Goal: Information Seeking & Learning: Learn about a topic

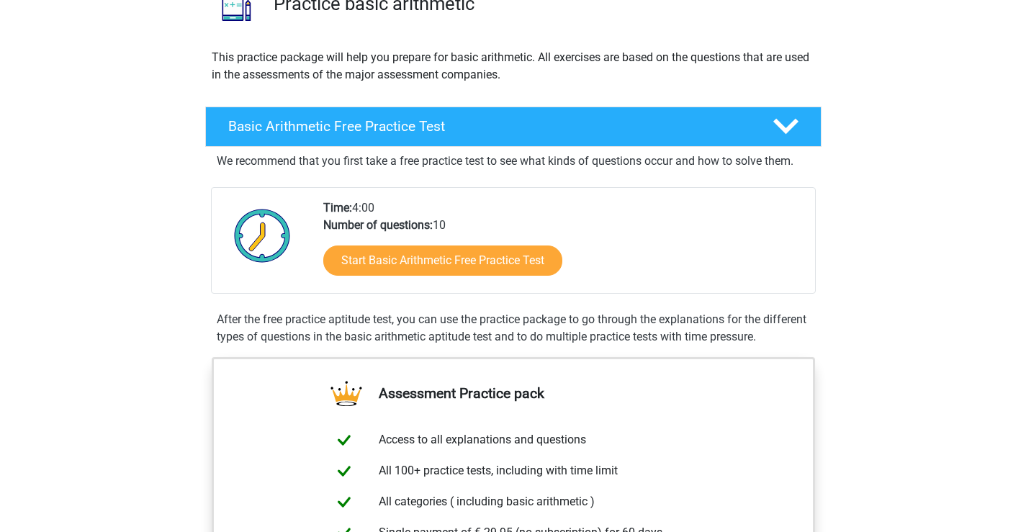
scroll to position [144, 0]
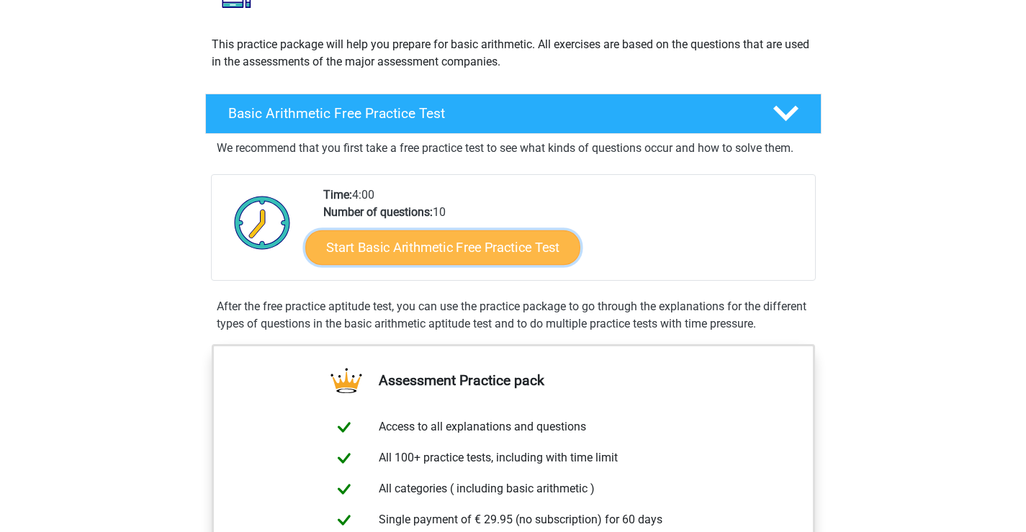
click at [457, 236] on link "Start Basic Arithmetic Free Practice Test" at bounding box center [442, 247] width 275 height 35
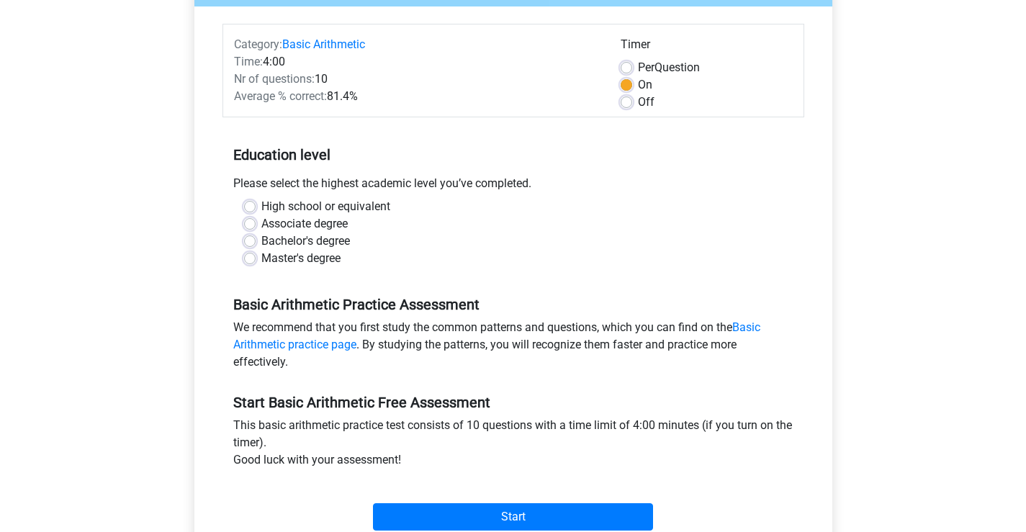
scroll to position [360, 0]
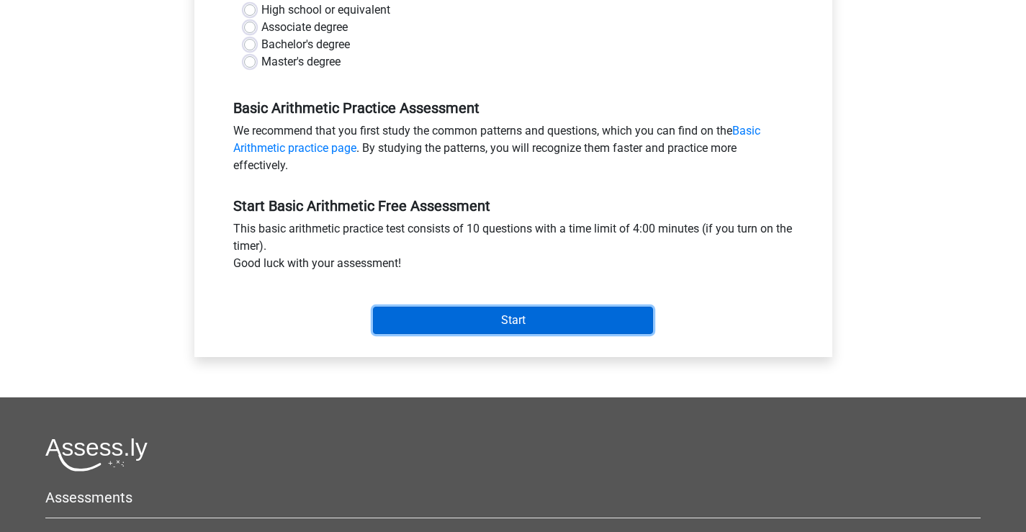
click at [506, 323] on input "Start" at bounding box center [513, 320] width 280 height 27
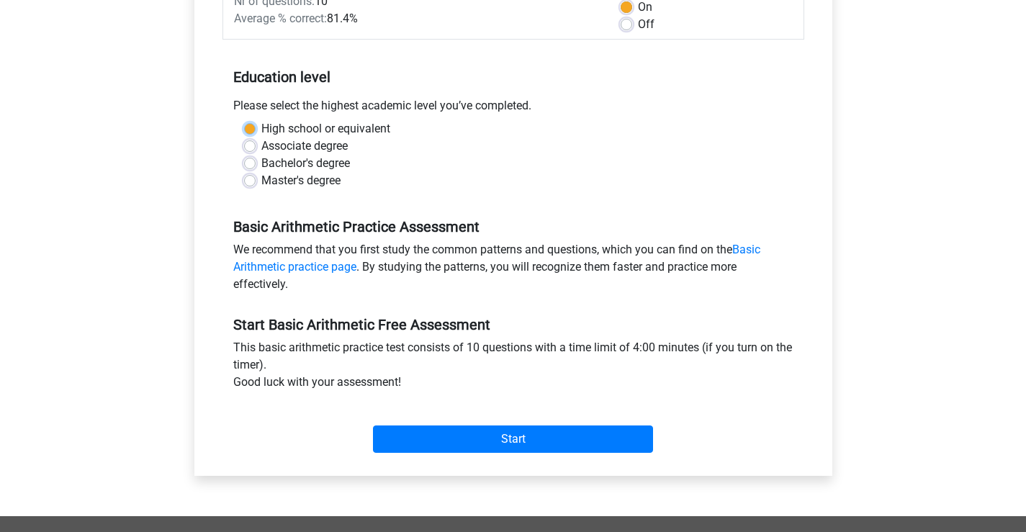
scroll to position [216, 0]
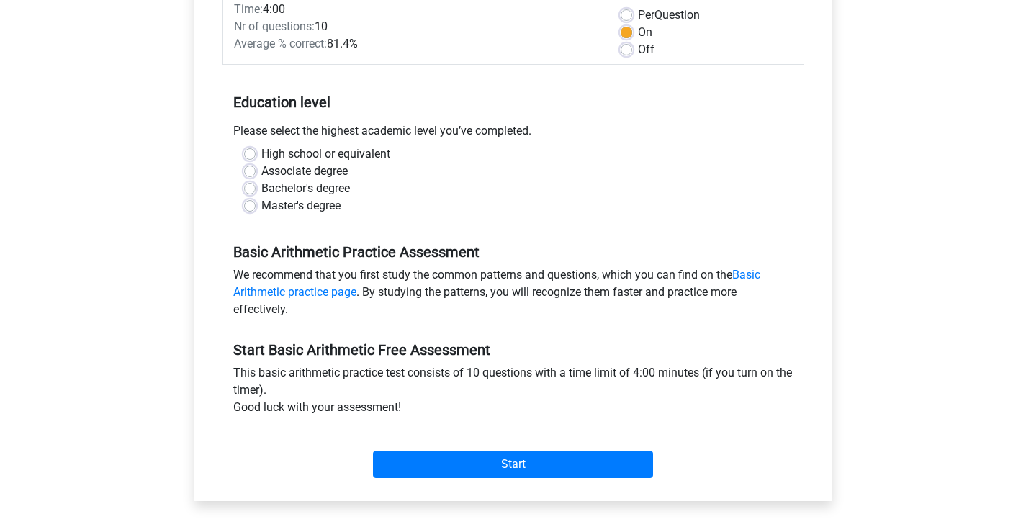
click at [261, 207] on label "Master's degree" at bounding box center [300, 205] width 79 height 17
click at [252, 207] on input "Master's degree" at bounding box center [250, 204] width 12 height 14
radio input "true"
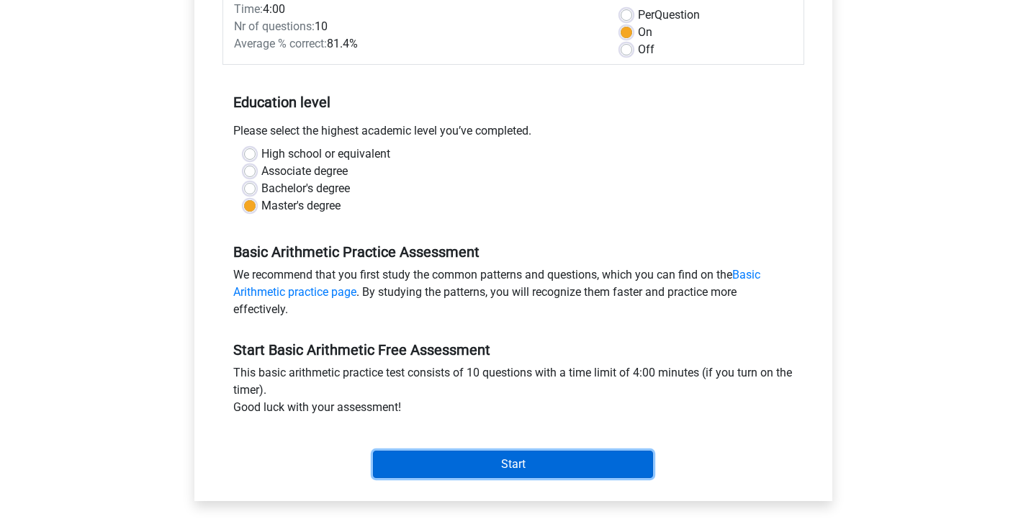
click at [526, 462] on input "Start" at bounding box center [513, 464] width 280 height 27
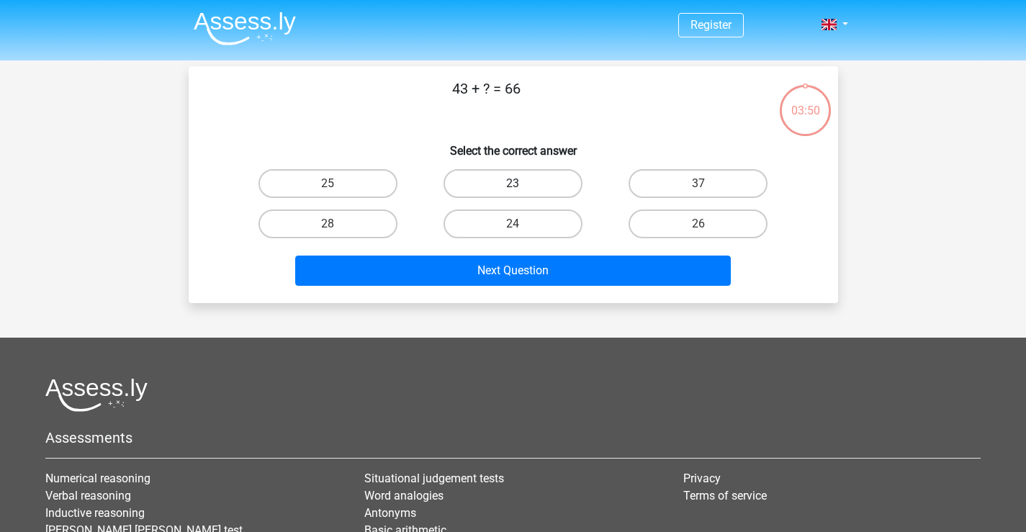
click at [516, 176] on label "23" at bounding box center [513, 183] width 139 height 29
click at [516, 184] on input "23" at bounding box center [517, 188] width 9 height 9
radio input "true"
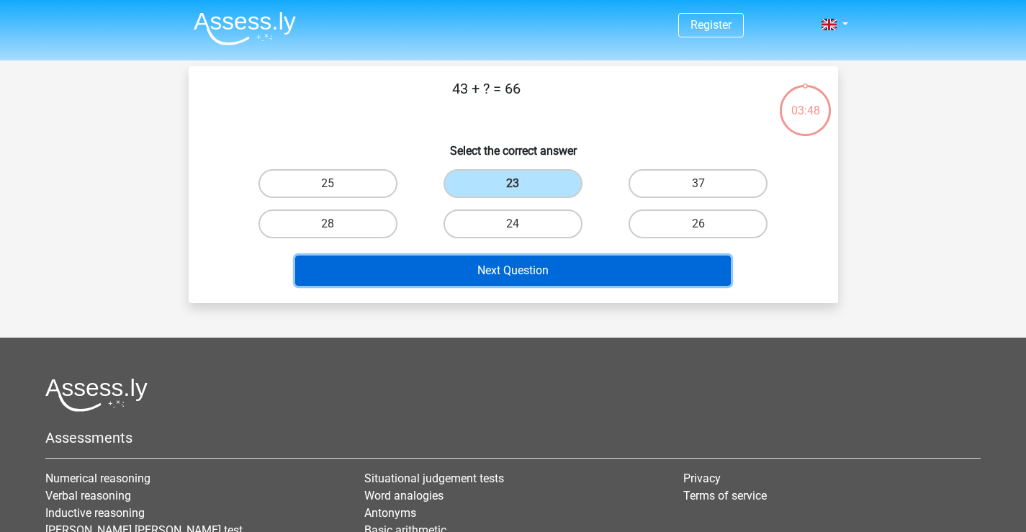
click at [518, 269] on button "Next Question" at bounding box center [513, 271] width 436 height 30
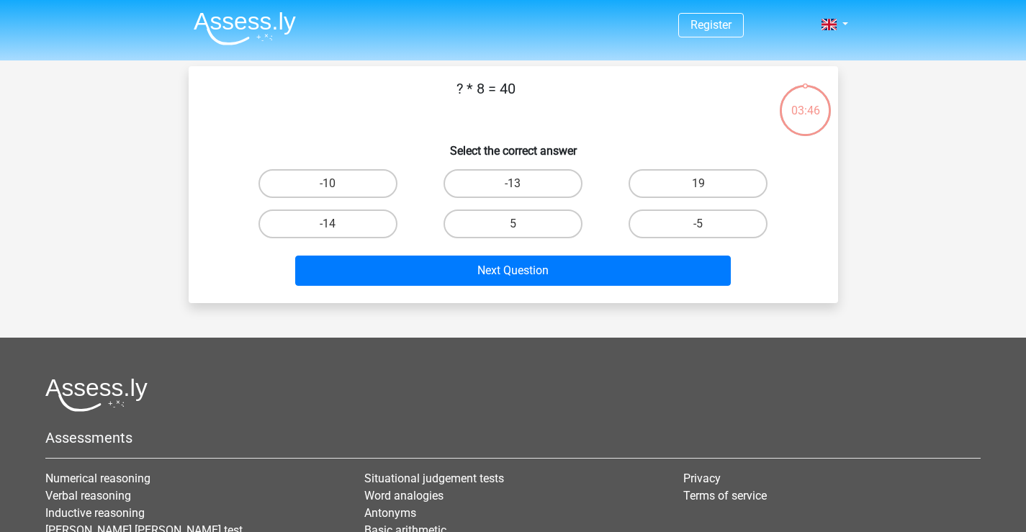
scroll to position [66, 0]
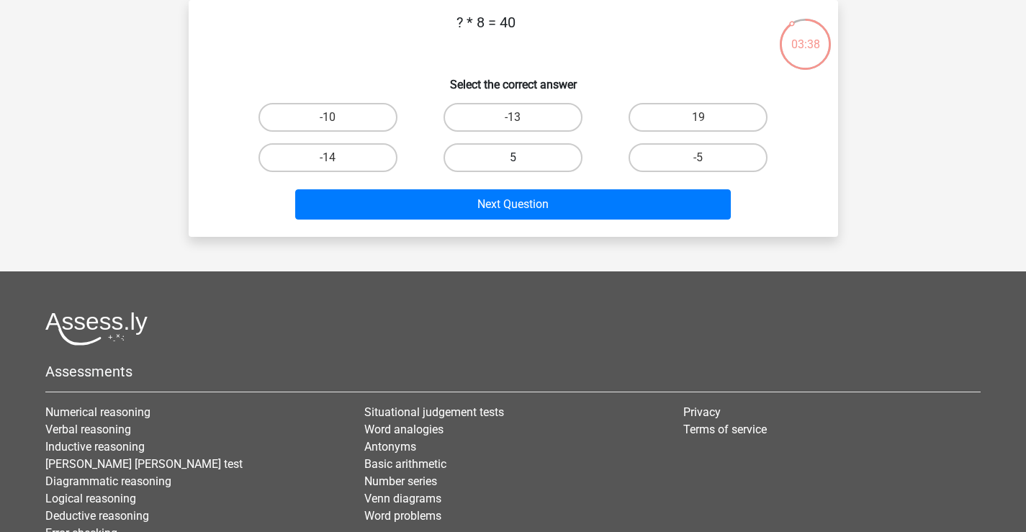
click at [506, 157] on label "5" at bounding box center [513, 157] width 139 height 29
click at [513, 158] on input "5" at bounding box center [517, 162] width 9 height 9
radio input "true"
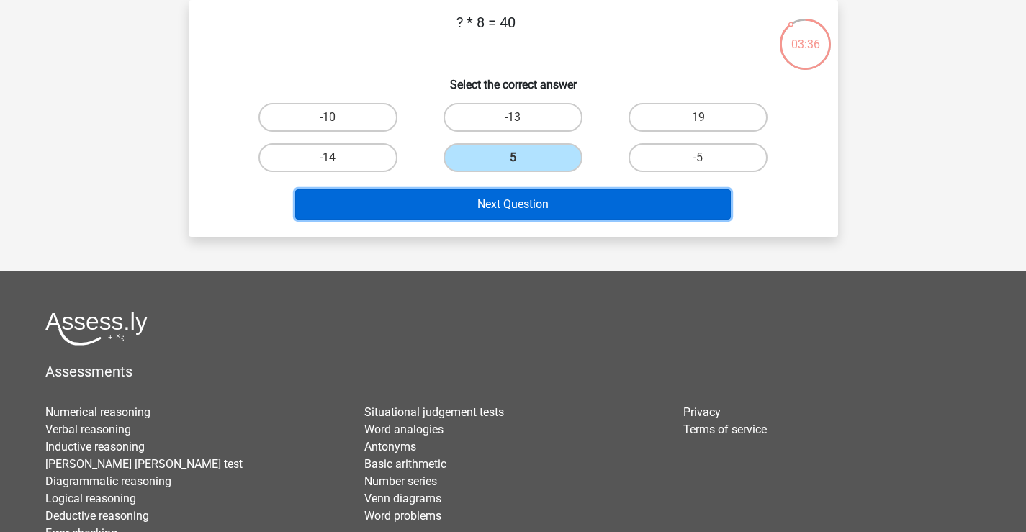
click at [521, 204] on button "Next Question" at bounding box center [513, 204] width 436 height 30
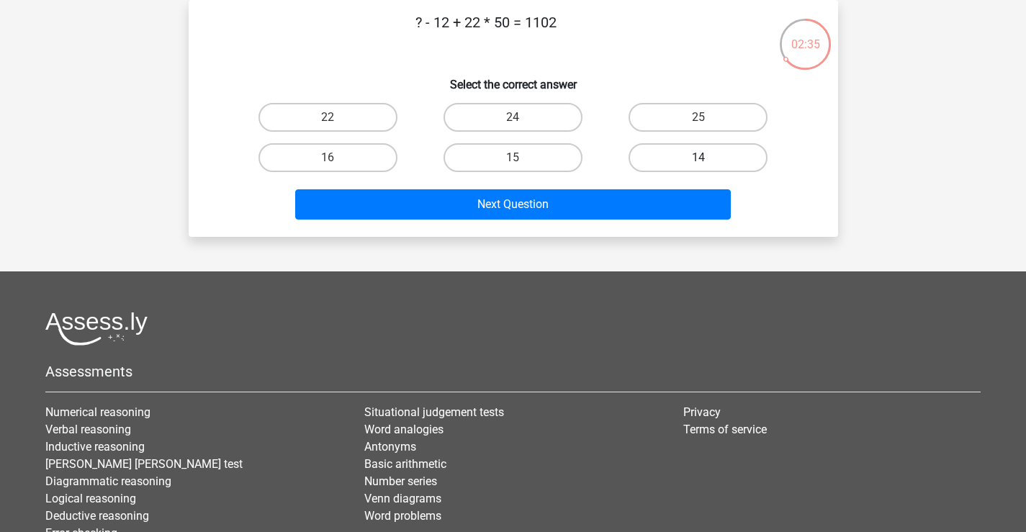
click at [671, 154] on label "14" at bounding box center [698, 157] width 139 height 29
click at [699, 158] on input "14" at bounding box center [703, 162] width 9 height 9
radio input "true"
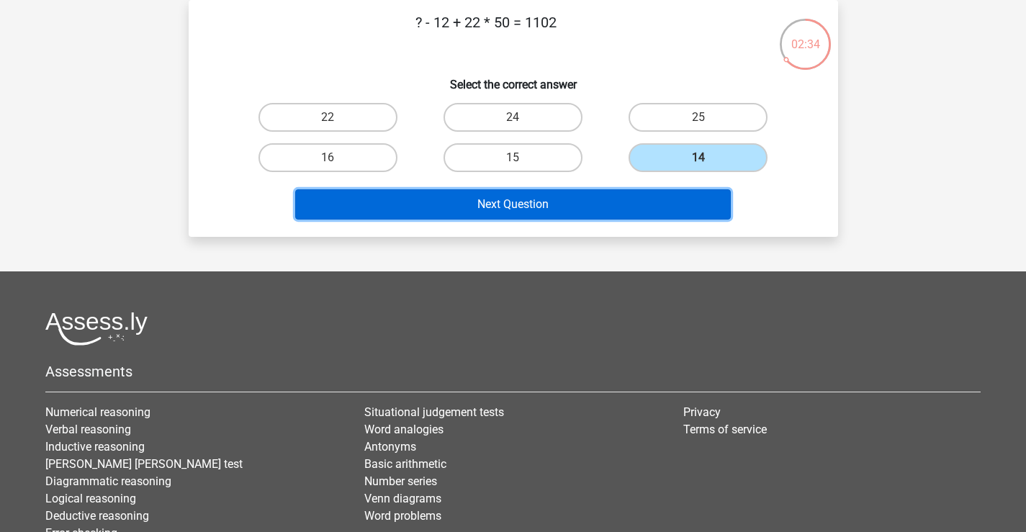
click at [500, 205] on button "Next Question" at bounding box center [513, 204] width 436 height 30
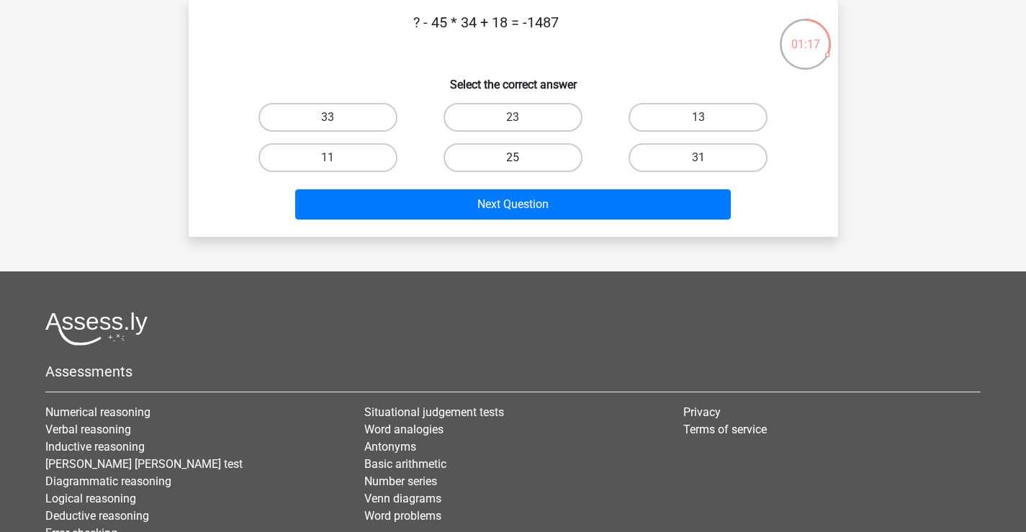
click at [514, 154] on label "25" at bounding box center [513, 157] width 139 height 29
click at [514, 158] on input "25" at bounding box center [517, 162] width 9 height 9
radio input "true"
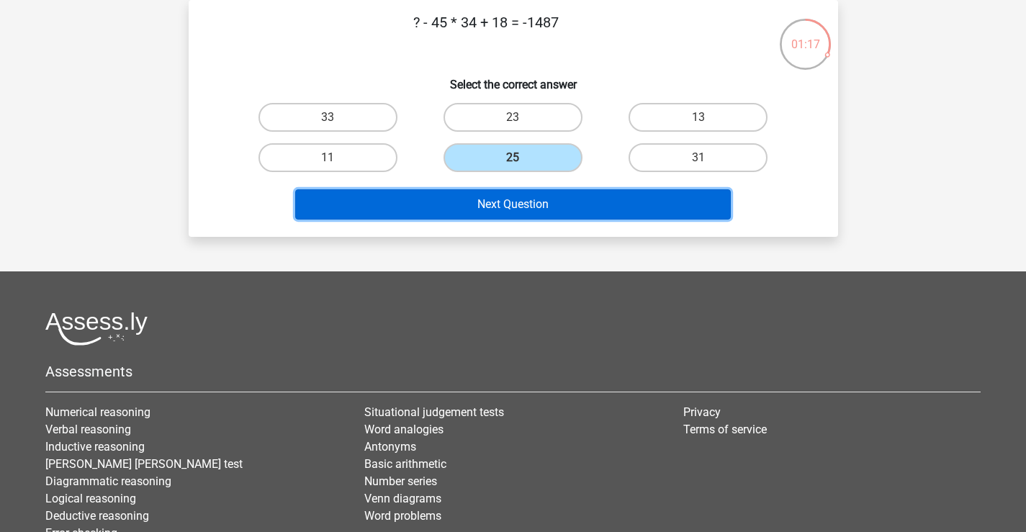
click at [518, 207] on button "Next Question" at bounding box center [513, 204] width 436 height 30
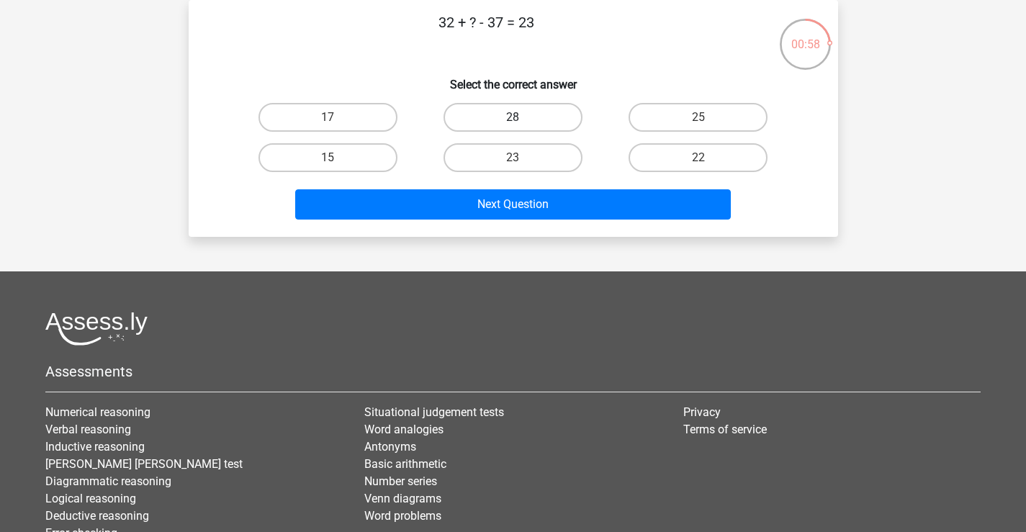
click at [549, 115] on label "28" at bounding box center [513, 117] width 139 height 29
click at [522, 117] on input "28" at bounding box center [517, 121] width 9 height 9
radio input "true"
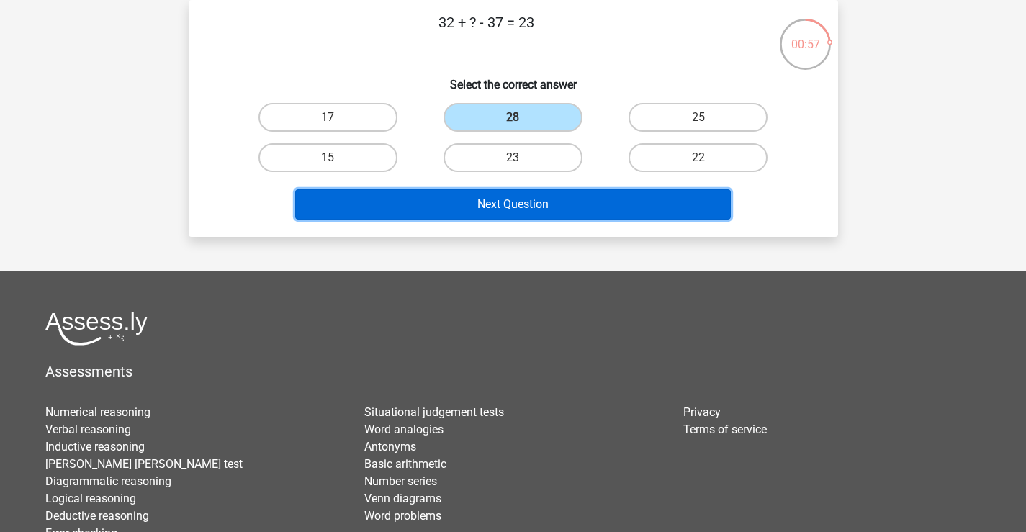
click at [542, 210] on button "Next Question" at bounding box center [513, 204] width 436 height 30
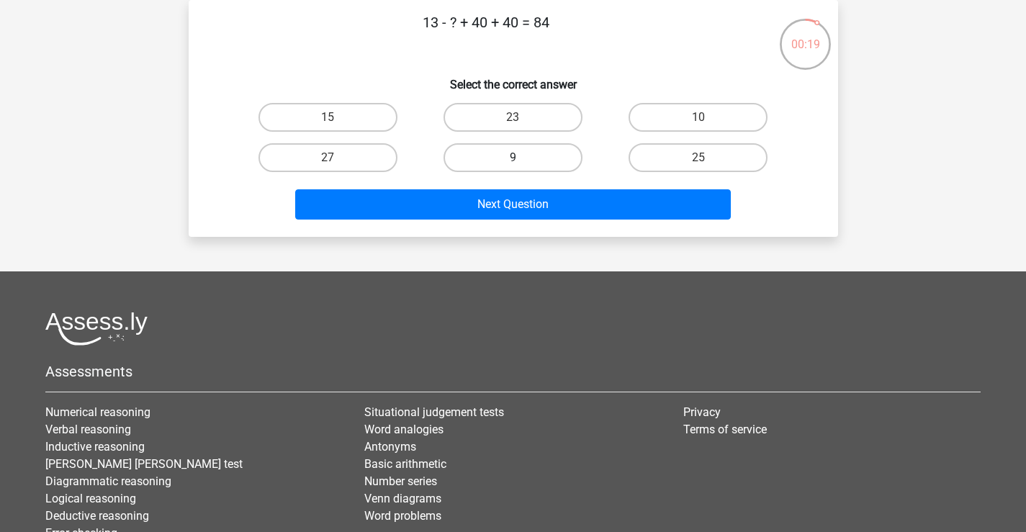
click at [534, 158] on label "9" at bounding box center [513, 157] width 139 height 29
click at [522, 158] on input "9" at bounding box center [517, 162] width 9 height 9
radio input "true"
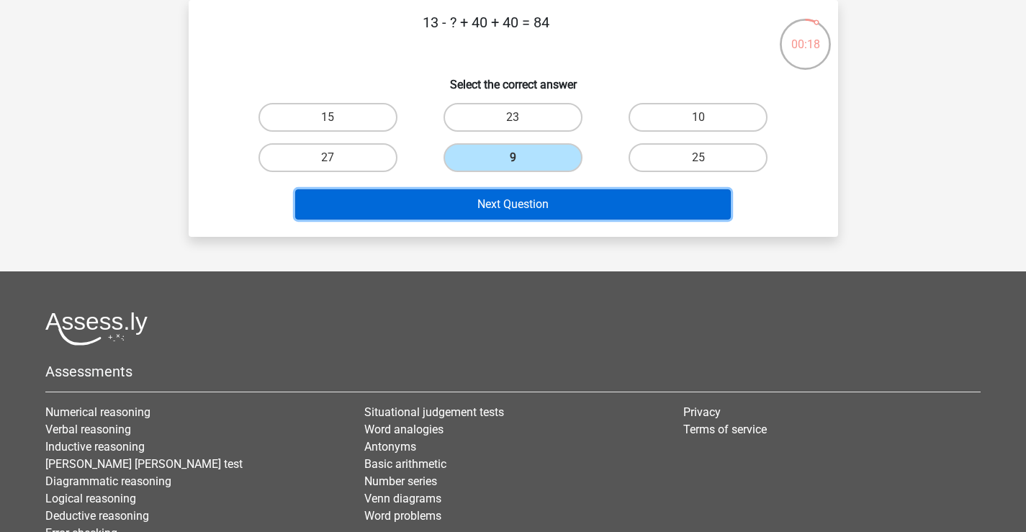
click at [535, 210] on button "Next Question" at bounding box center [513, 204] width 436 height 30
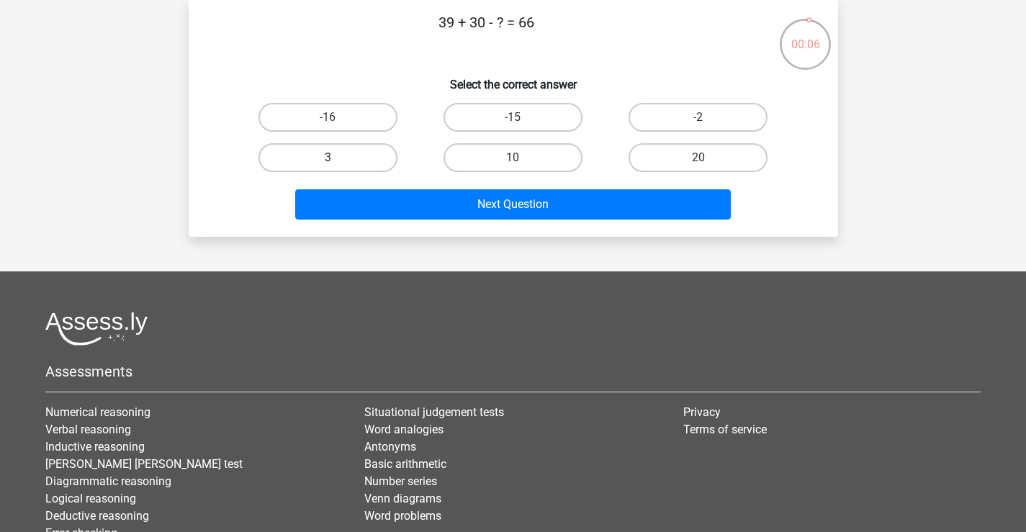
click at [319, 156] on label "3" at bounding box center [328, 157] width 139 height 29
click at [328, 158] on input "3" at bounding box center [332, 162] width 9 height 9
radio input "true"
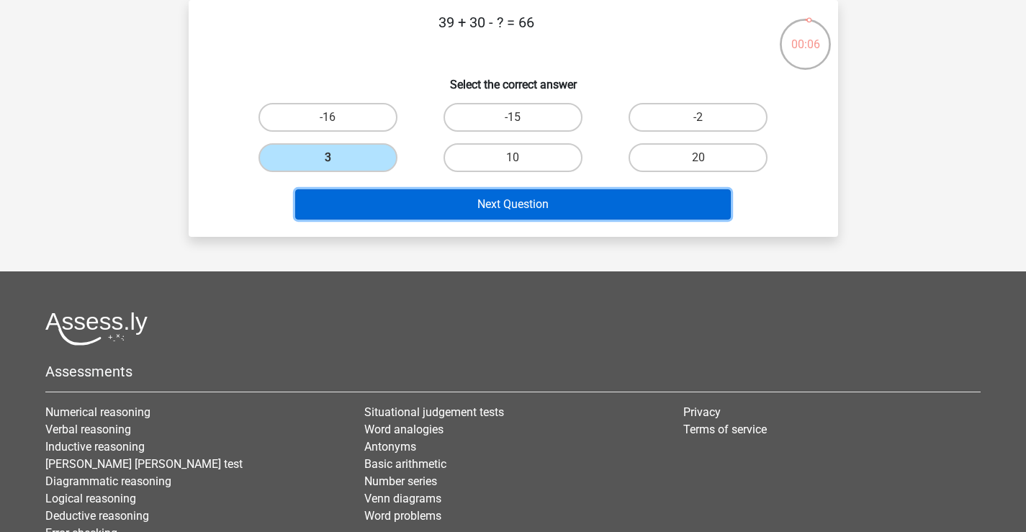
click at [563, 207] on button "Next Question" at bounding box center [513, 204] width 436 height 30
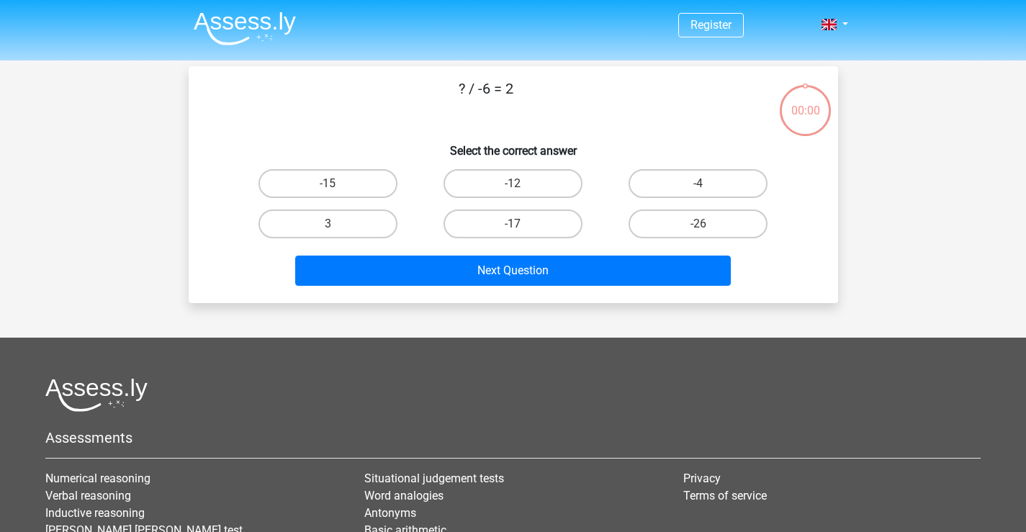
scroll to position [66, 0]
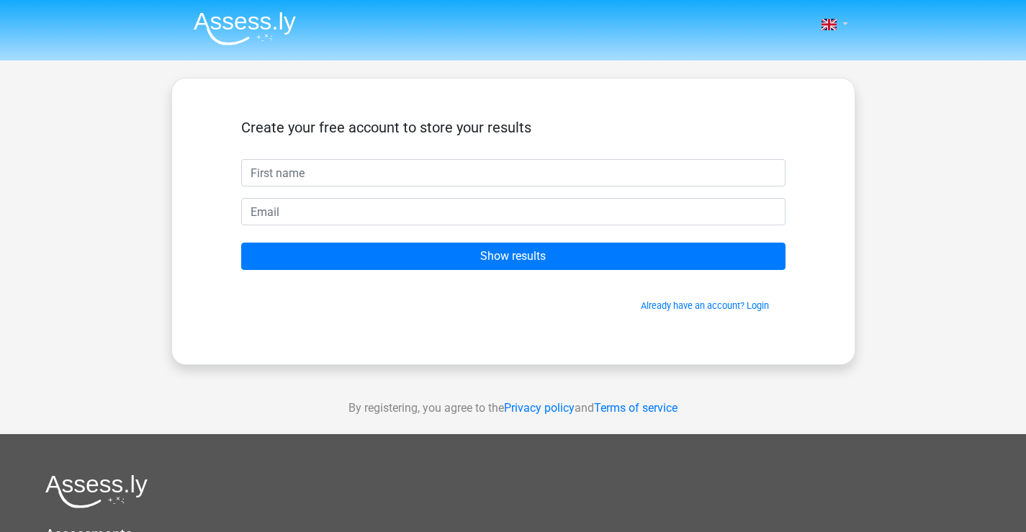
click at [845, 23] on link at bounding box center [830, 24] width 29 height 17
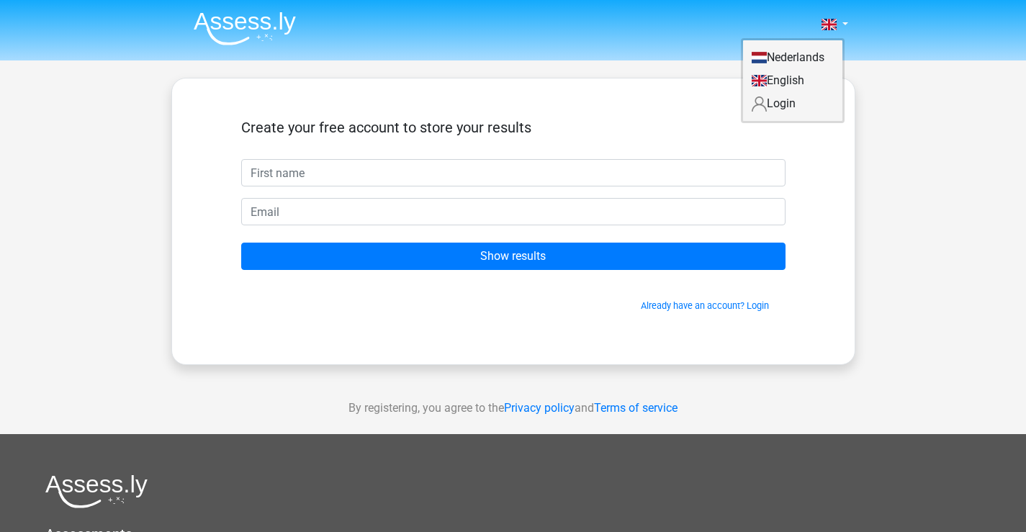
click at [779, 82] on link "English" at bounding box center [792, 80] width 99 height 23
